Goal: Navigation & Orientation: Find specific page/section

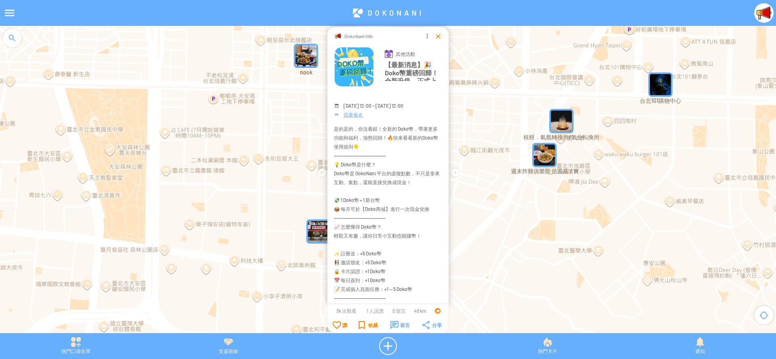
click at [436, 36] on div at bounding box center [438, 36] width 8 height 8
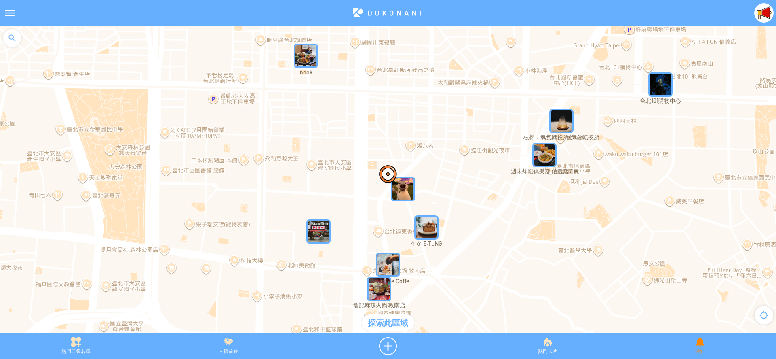
click at [705, 354] on div "通知" at bounding box center [700, 346] width 152 height 18
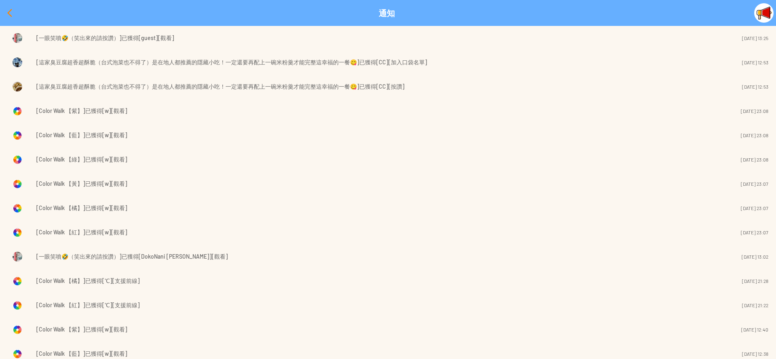
click at [4, 14] on div at bounding box center [9, 12] width 19 height 19
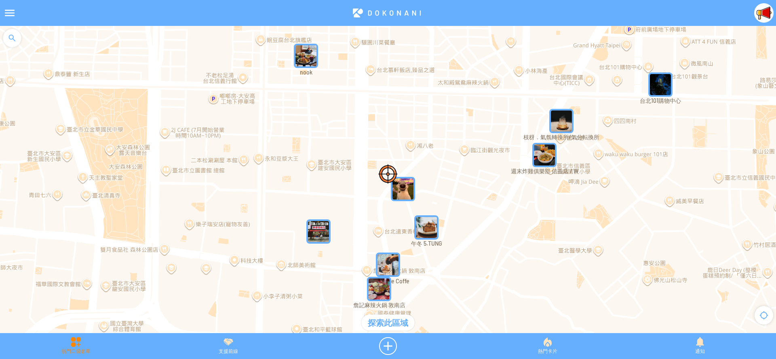
click at [74, 348] on div "熱門口袋名單" at bounding box center [76, 346] width 152 height 18
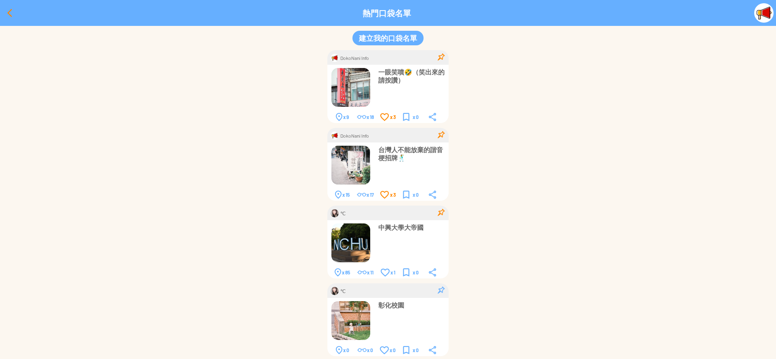
click at [6, 13] on div at bounding box center [9, 12] width 19 height 19
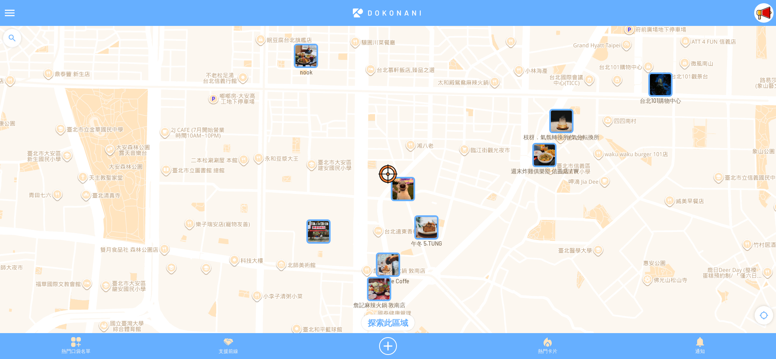
click at [4, 12] on div at bounding box center [9, 12] width 19 height 19
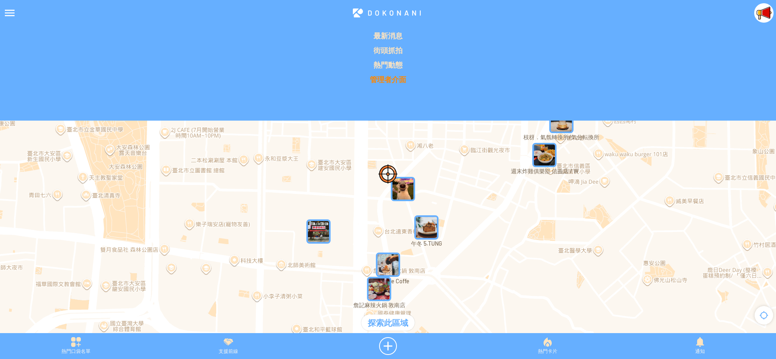
click at [372, 82] on p "管理者介面" at bounding box center [388, 79] width 767 height 10
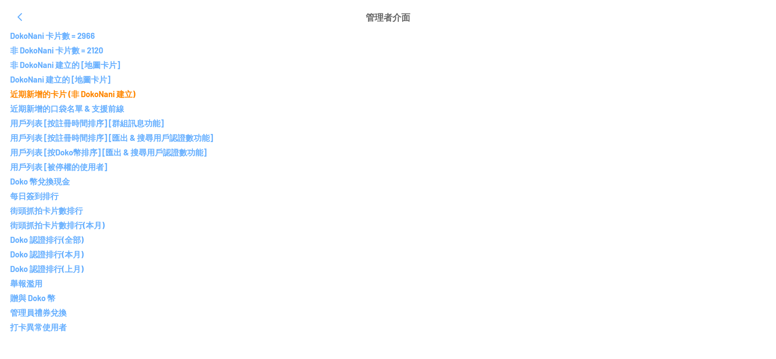
click at [83, 93] on p "近期新增的卡片 (非 DokoNani 建立)" at bounding box center [388, 94] width 756 height 10
